Goal: Task Accomplishment & Management: Use online tool/utility

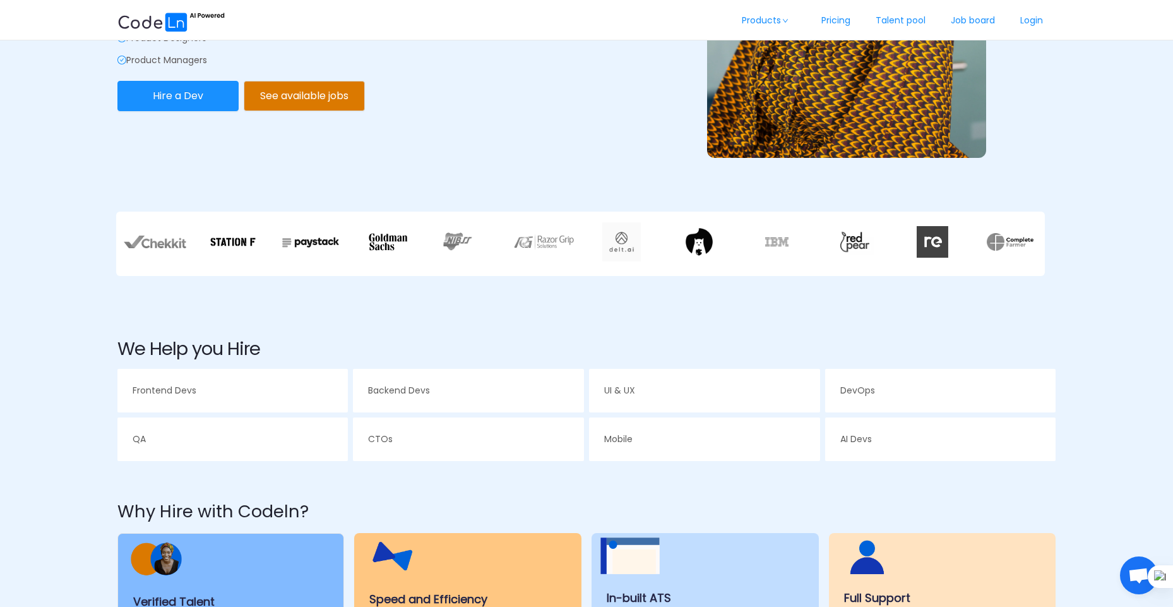
scroll to position [320, 0]
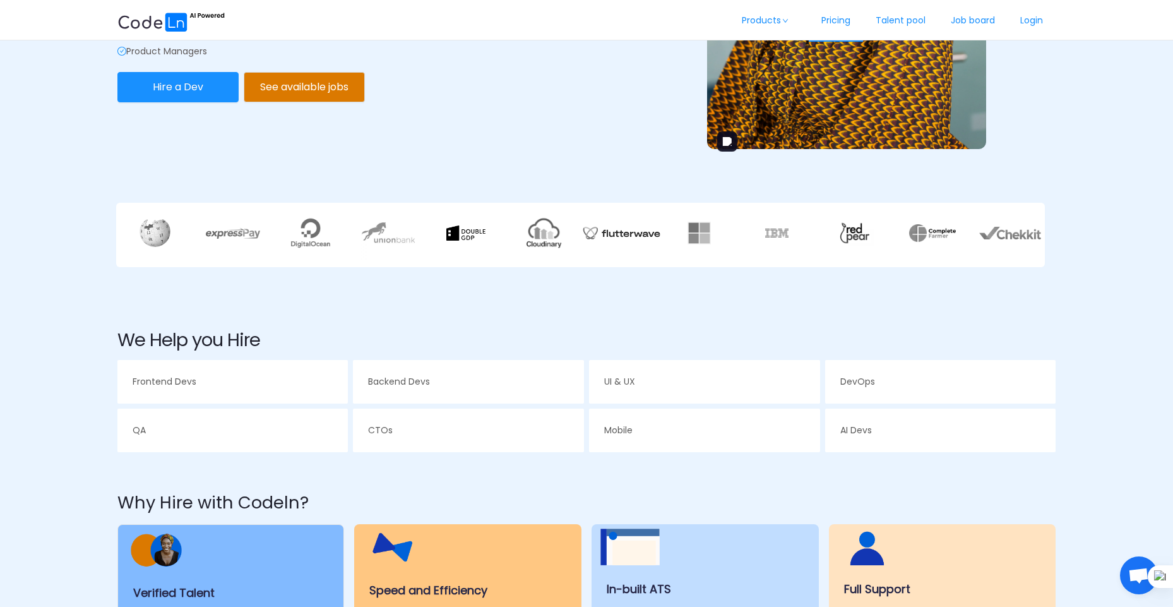
click at [838, 17] on link "Pricing" at bounding box center [835, 21] width 54 height 42
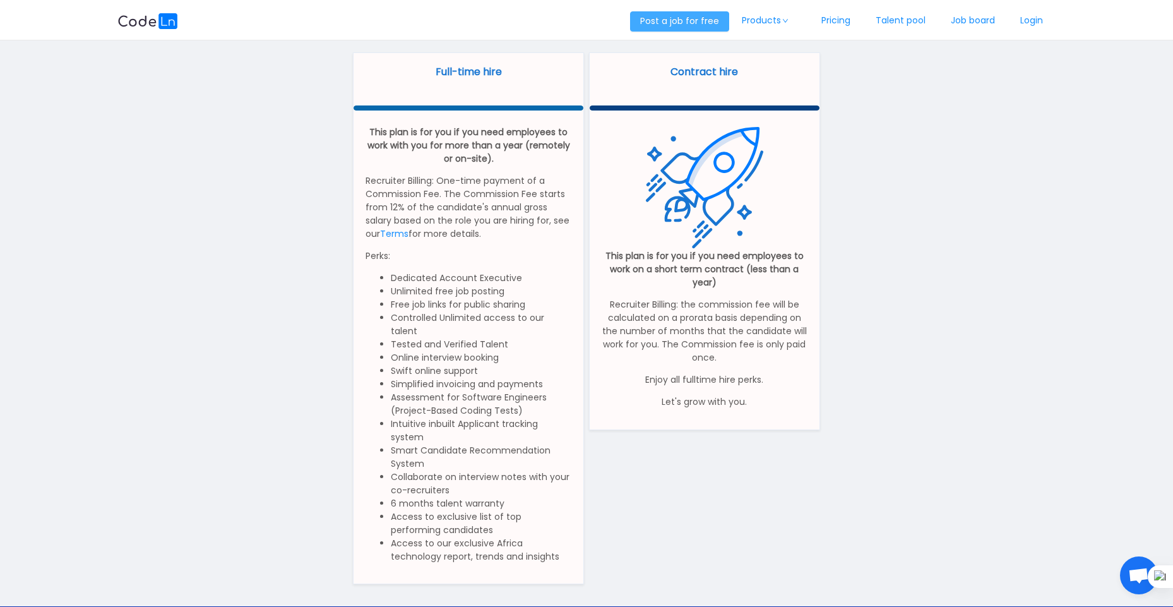
click at [684, 23] on button "Post a job for free" at bounding box center [679, 21] width 99 height 20
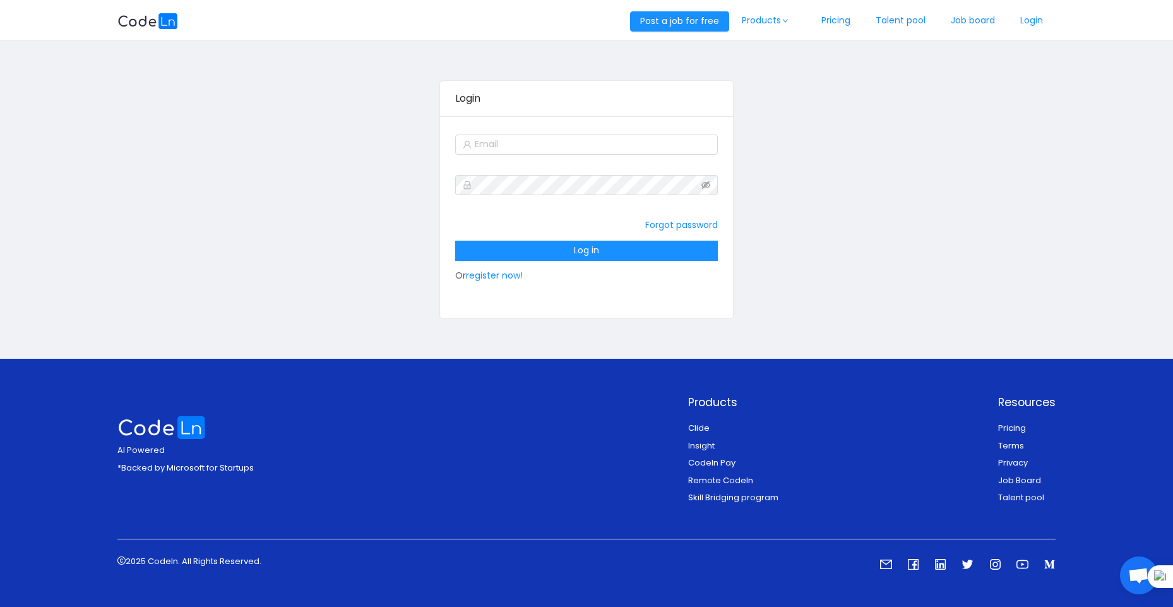
click at [165, 26] on img at bounding box center [147, 21] width 61 height 16
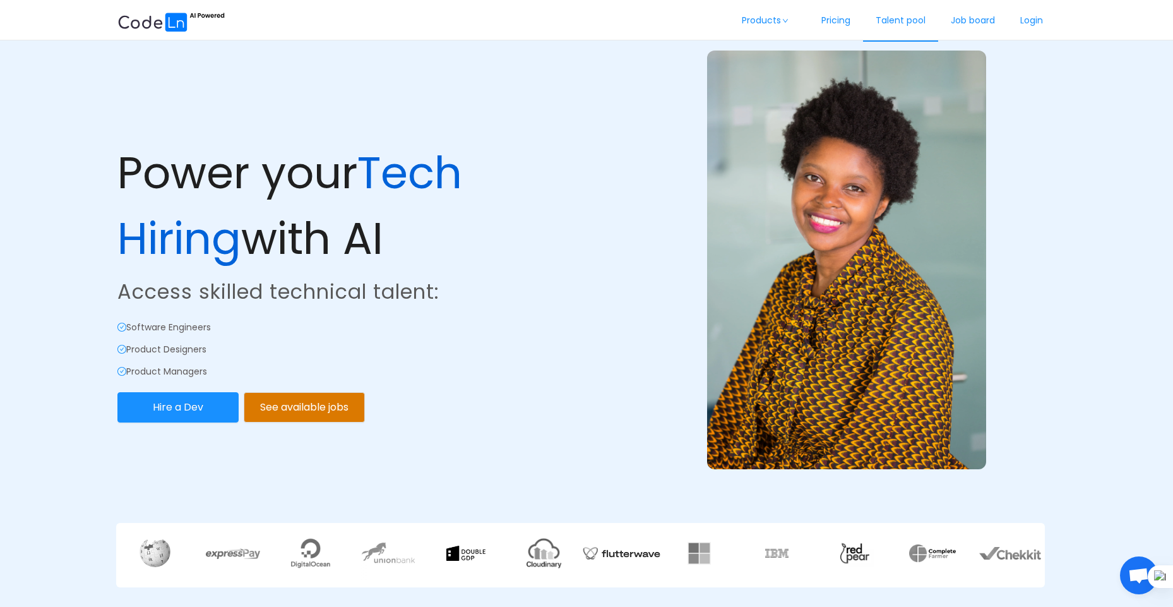
click at [889, 23] on link "Talent pool" at bounding box center [900, 21] width 75 height 42
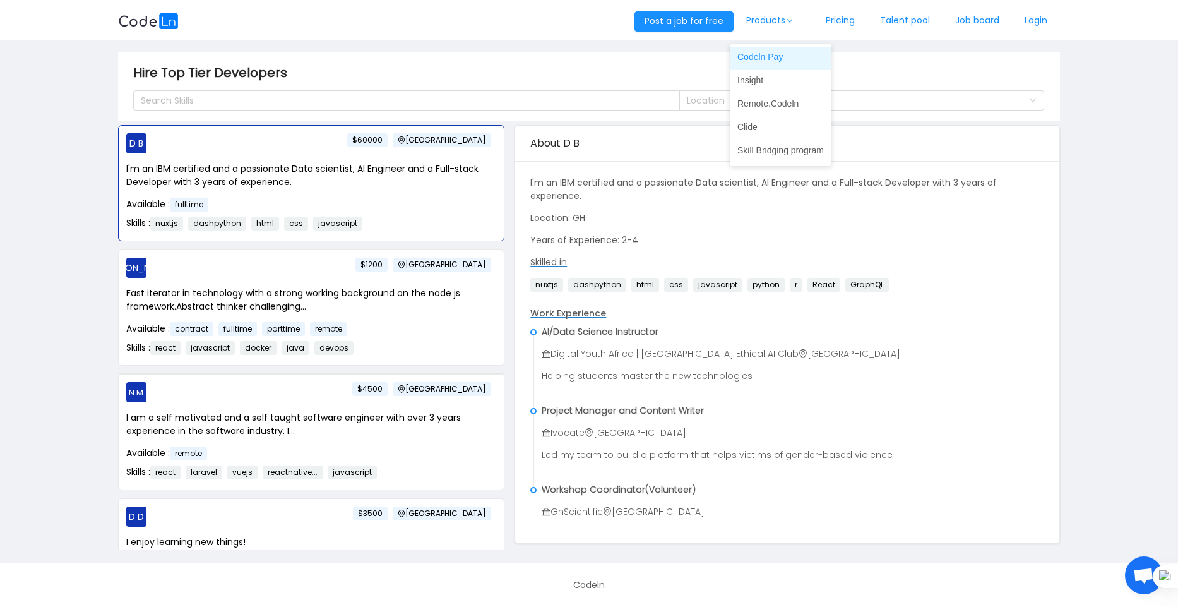
click at [769, 56] on link "Codeln Pay" at bounding box center [781, 57] width 102 height 20
